Goal: Information Seeking & Learning: Learn about a topic

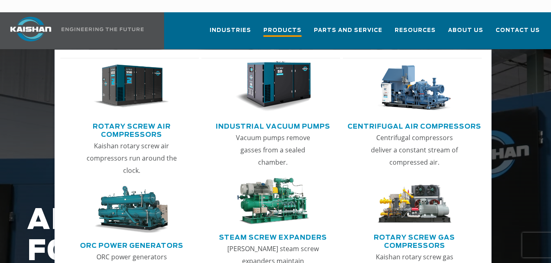
click at [293, 26] on span "Products" at bounding box center [282, 31] width 38 height 11
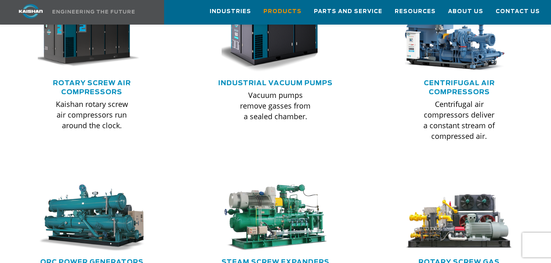
scroll to position [574, 0]
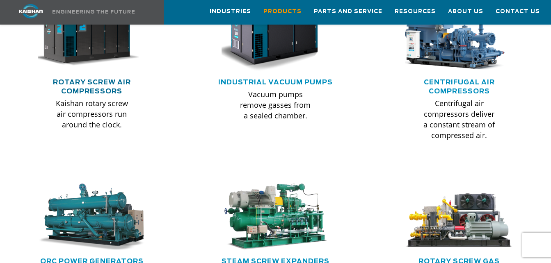
click at [84, 79] on link "Rotary Screw Air Compressors" at bounding box center [92, 87] width 78 height 16
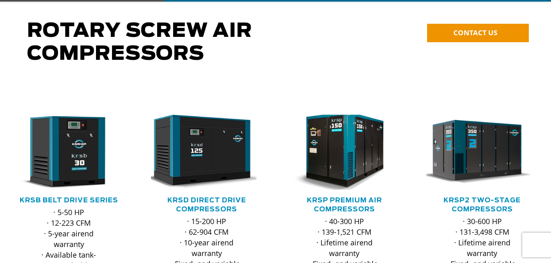
scroll to position [123, 0]
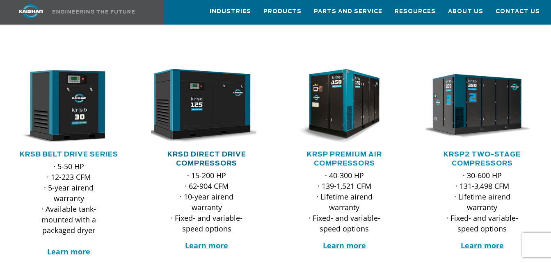
click at [206, 151] on link "KRSD Direct Drive Compressors" at bounding box center [206, 159] width 79 height 16
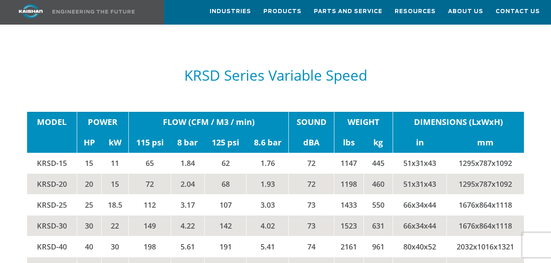
scroll to position [1600, 0]
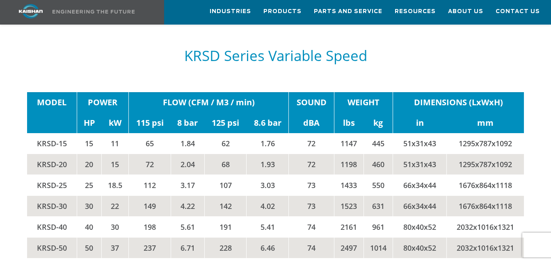
click at [355, 231] on tbody "MODEL POWER FLOW (CFM / M3 / min) SOUND WEIGHT DIMENSIONS (LxWxH) HP kW 115 psi…" at bounding box center [275, 238] width 497 height 292
